Goal: Task Accomplishment & Management: Manage account settings

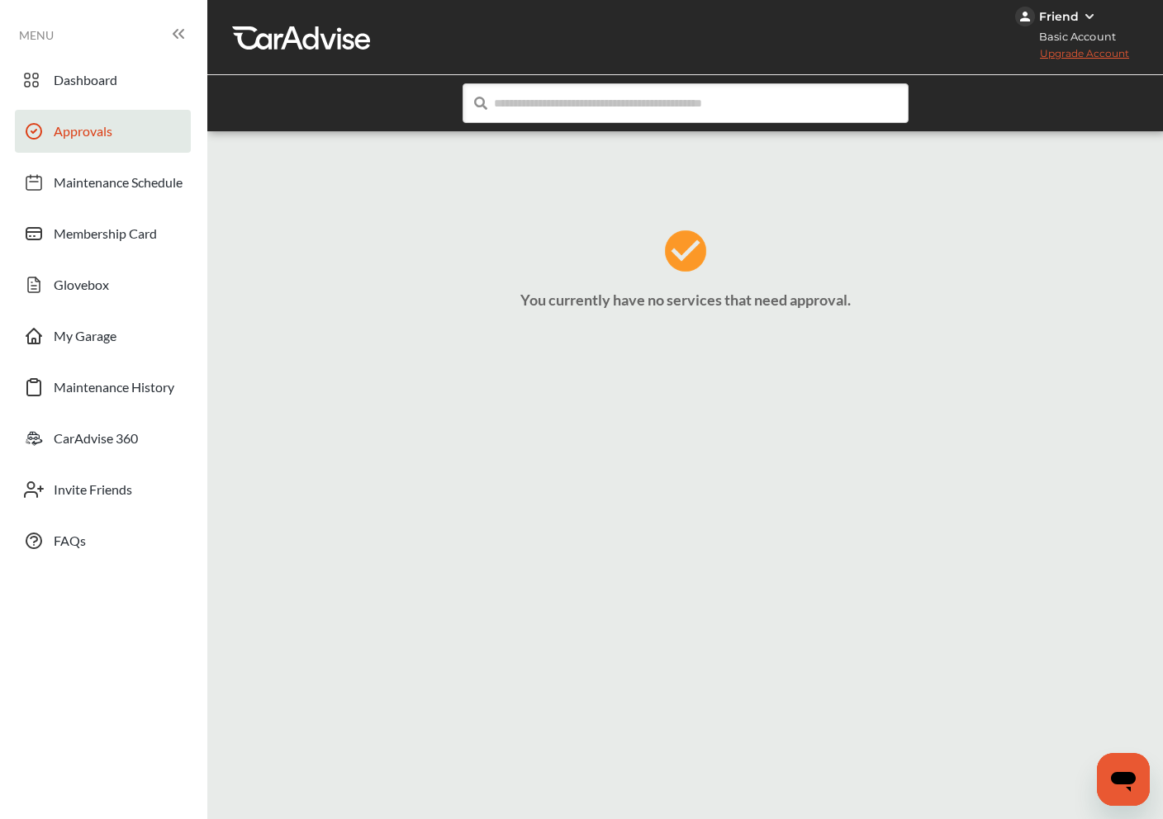
click at [859, 7] on div "Friend" at bounding box center [1072, 17] width 115 height 20
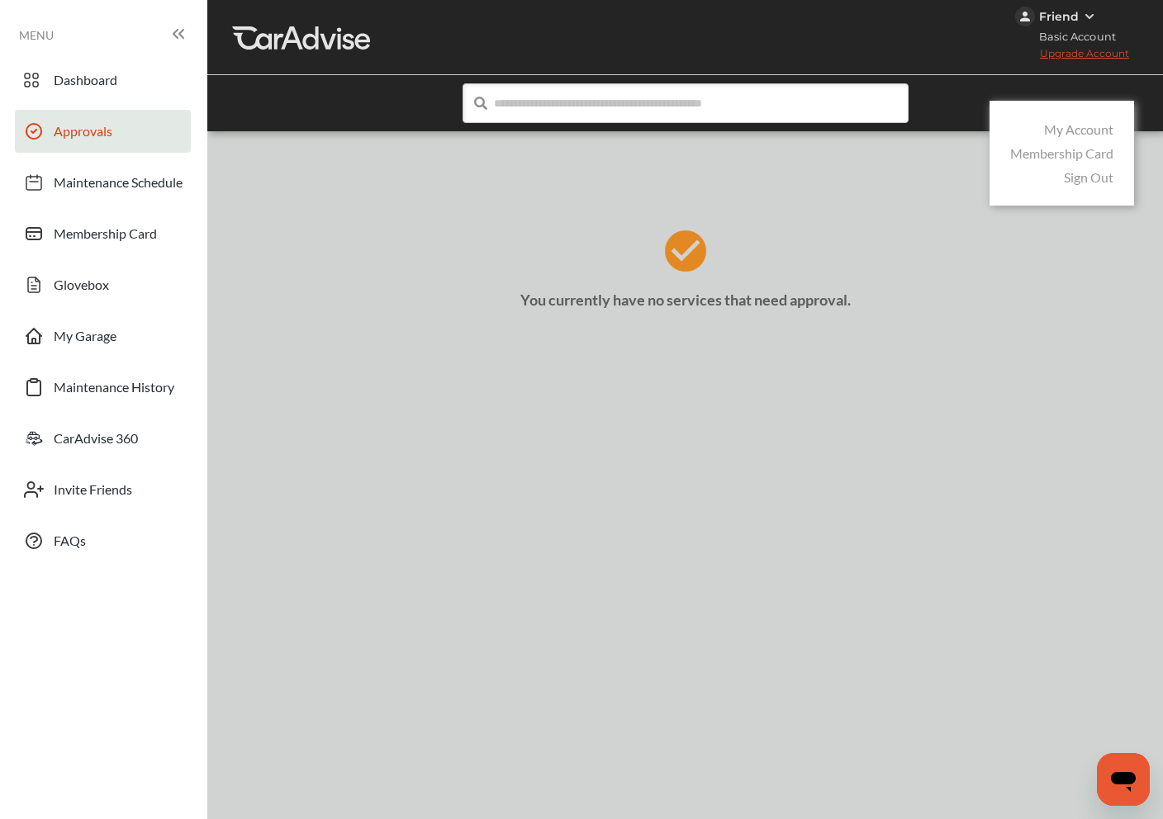
click at [859, 126] on link "My Account" at bounding box center [1078, 129] width 69 height 16
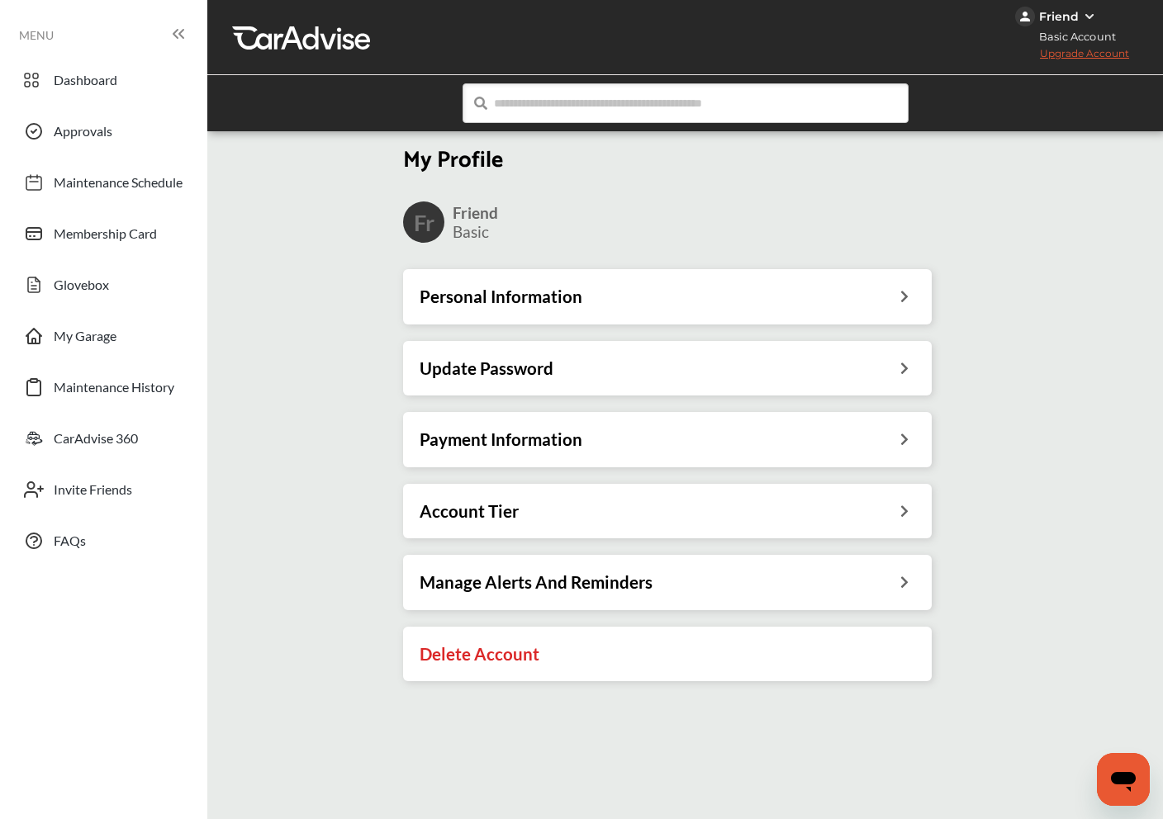
click at [745, 309] on div "Personal Information" at bounding box center [667, 296] width 529 height 55
click at [564, 306] on h3 "Personal Information" at bounding box center [501, 296] width 163 height 21
